Goal: Task Accomplishment & Management: Complete application form

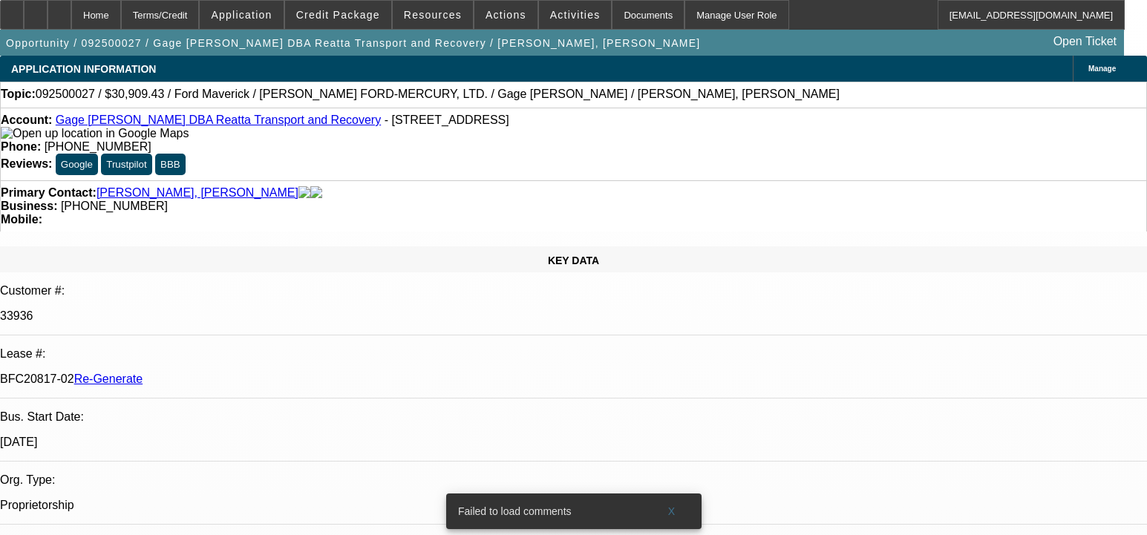
select select "0"
select select "2"
select select "0"
select select "6"
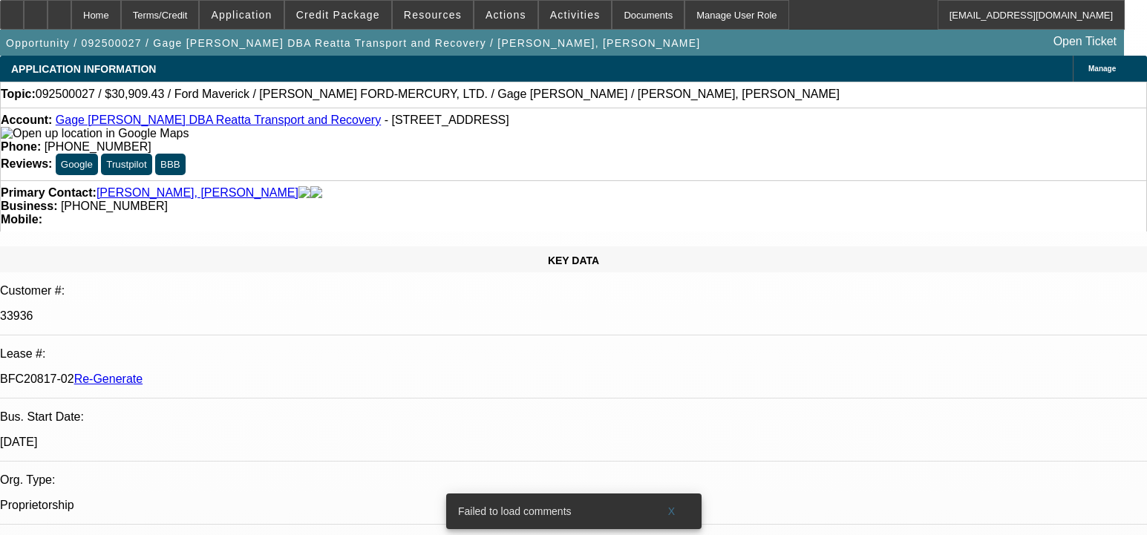
select select "0.1"
select select "2"
select select "0"
select select "6"
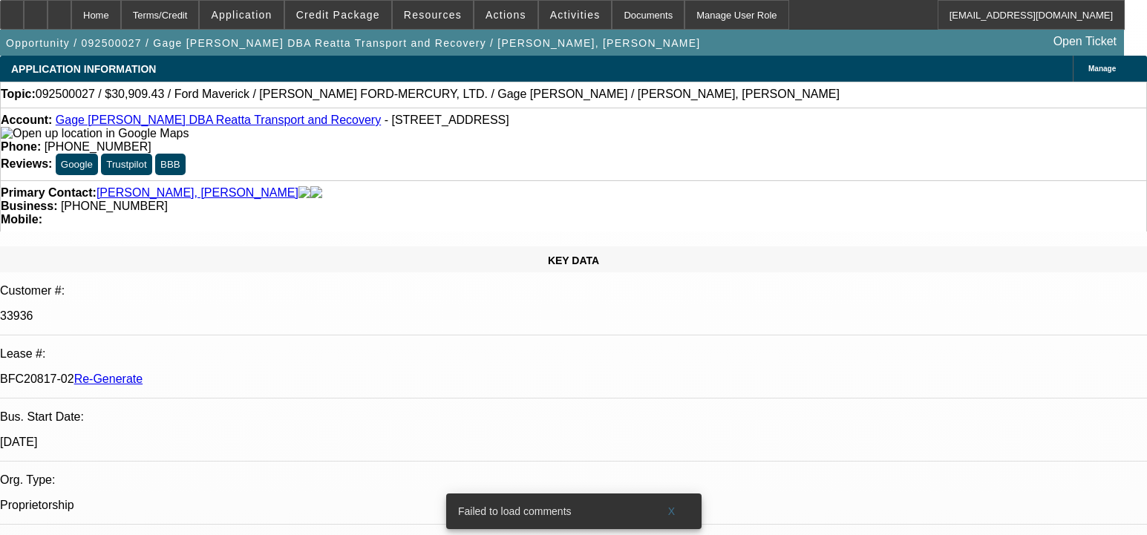
select select "0.1"
select select "2"
select select "0"
select select "6"
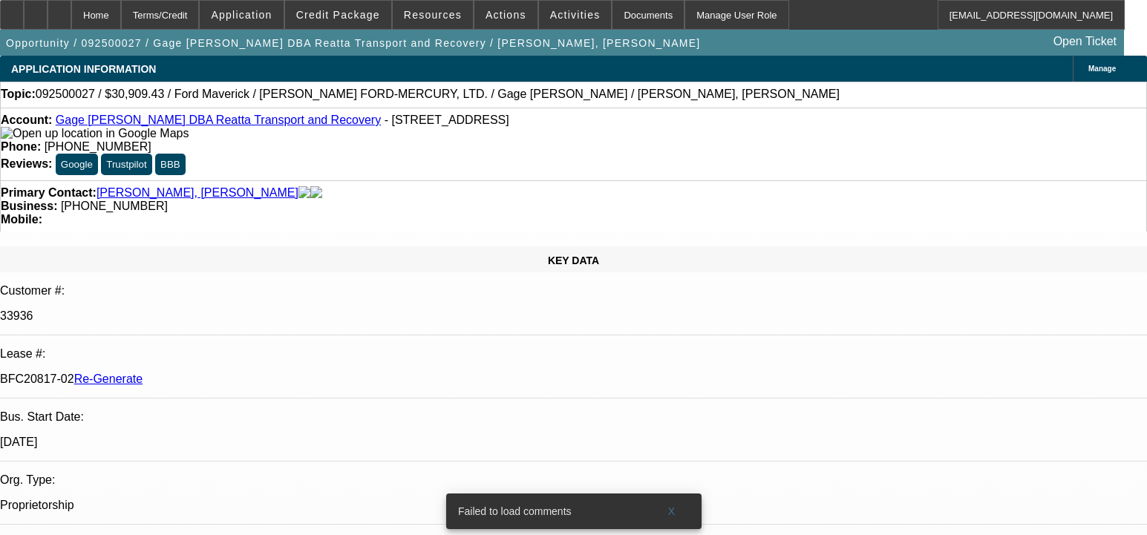
select select "0.1"
select select "2"
select select "0"
select select "6"
